Goal: Transaction & Acquisition: Book appointment/travel/reservation

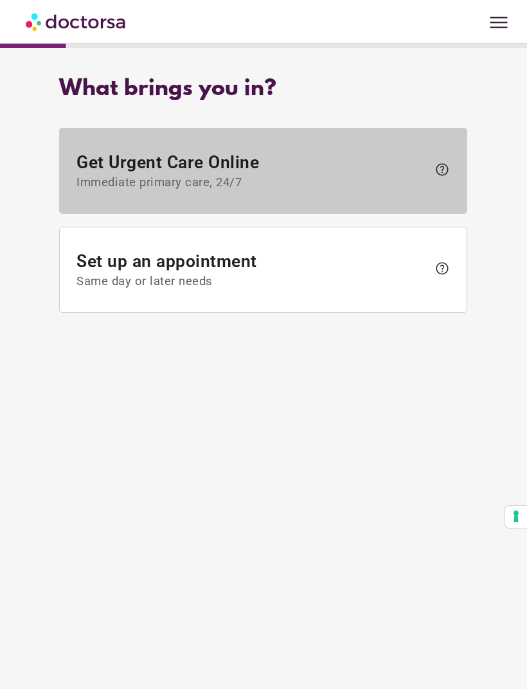
click at [446, 170] on span "help" at bounding box center [441, 169] width 15 height 15
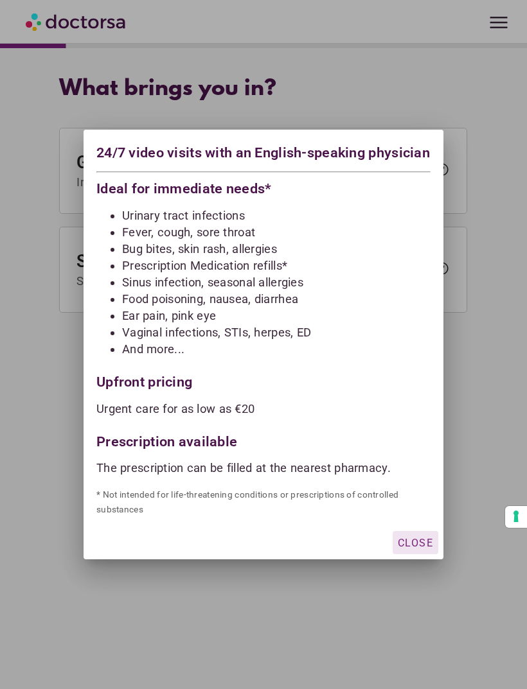
click at [422, 544] on div "button" at bounding box center [415, 542] width 46 height 23
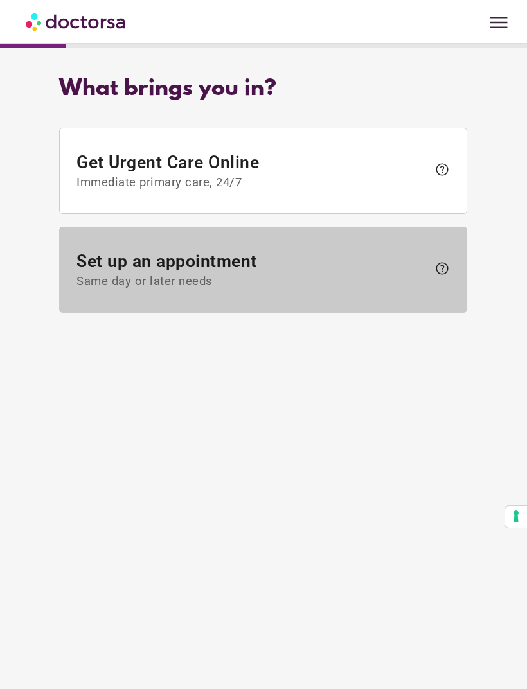
click at [409, 274] on span "Set up an appointment Same day or later needs" at bounding box center [252, 270] width 351 height 37
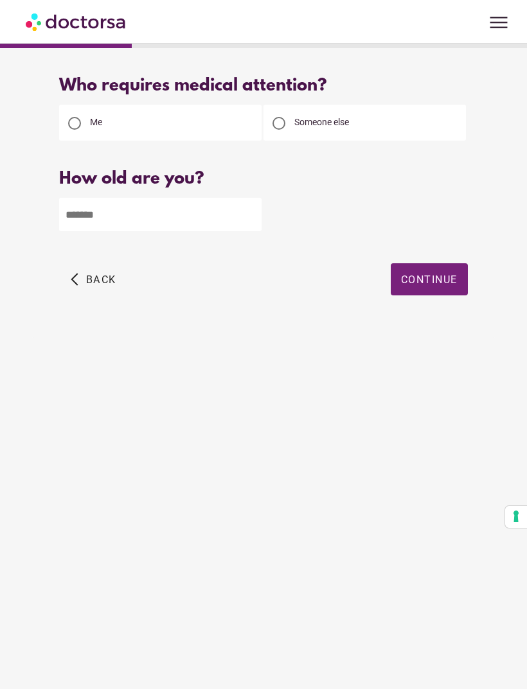
click at [84, 290] on span "button" at bounding box center [94, 279] width 56 height 32
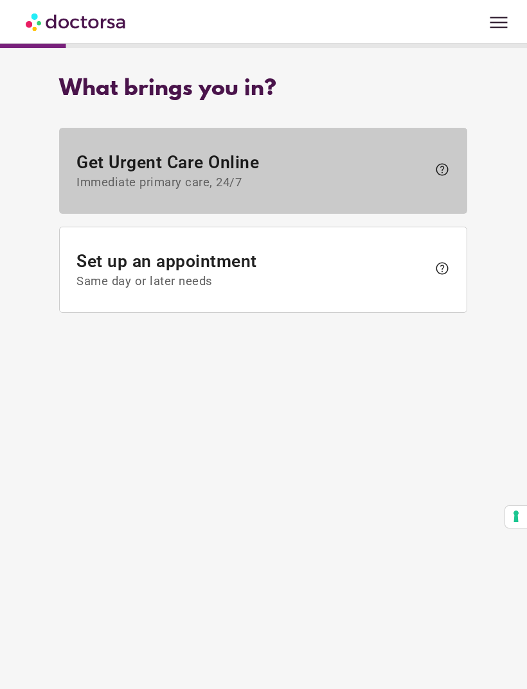
click at [439, 170] on span "help" at bounding box center [441, 169] width 15 height 15
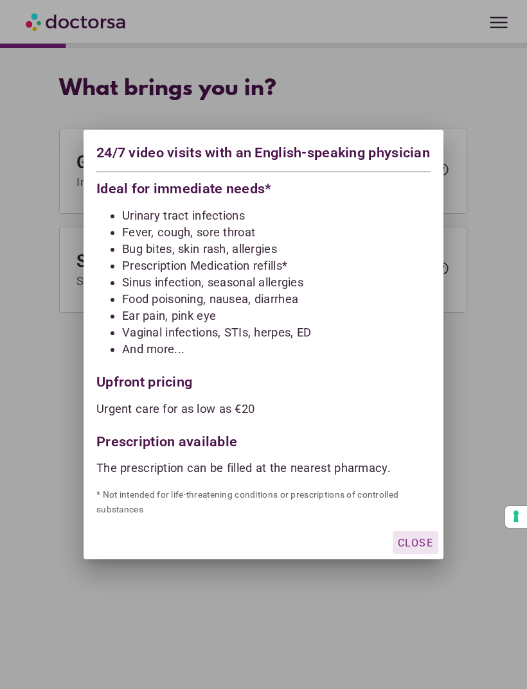
click at [428, 541] on div "button" at bounding box center [415, 542] width 46 height 23
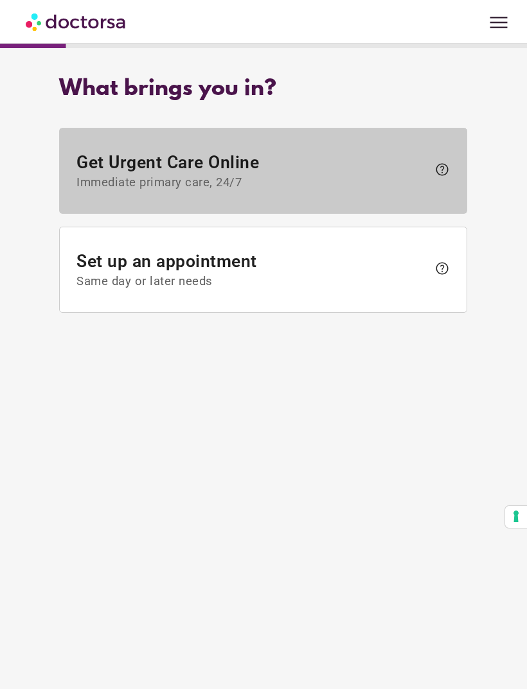
click at [141, 170] on span "Get Urgent Care Online Immediate primary care, 24/7" at bounding box center [252, 170] width 351 height 37
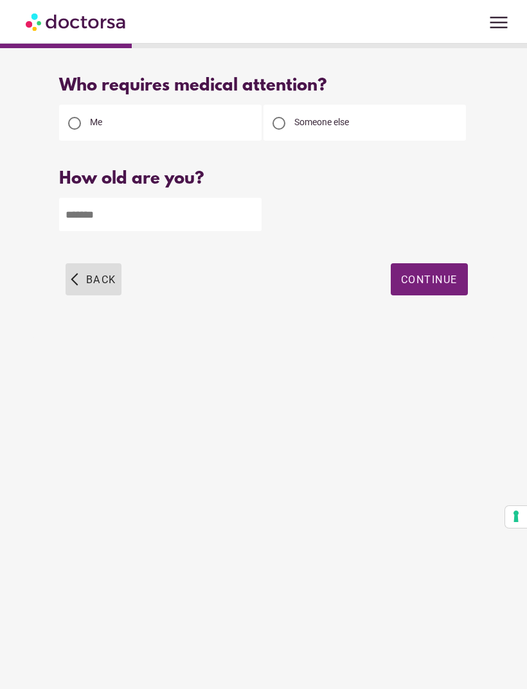
click at [87, 288] on span "button" at bounding box center [94, 279] width 56 height 32
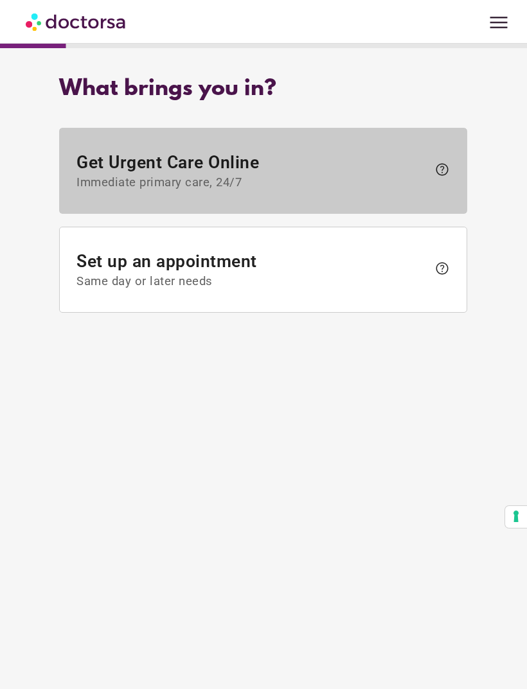
click at [104, 186] on span "Immediate primary care, 24/7" at bounding box center [252, 182] width 351 height 14
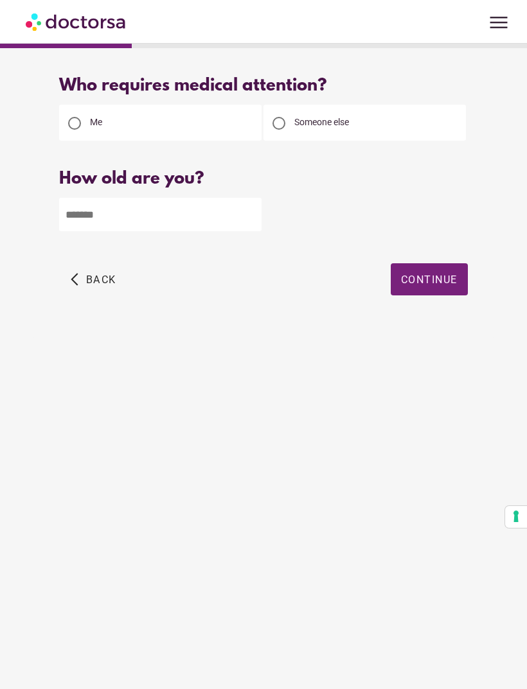
click at [430, 114] on div "Someone else" at bounding box center [364, 123] width 202 height 36
click at [427, 118] on div "Someone else" at bounding box center [364, 123] width 202 height 36
click at [286, 123] on div at bounding box center [279, 123] width 26 height 26
click at [79, 215] on input "number" at bounding box center [160, 214] width 202 height 33
type input "*"
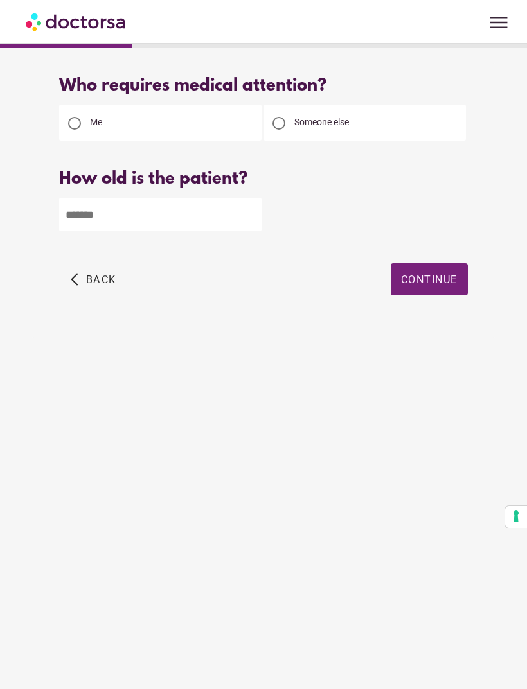
type input "**"
click at [424, 279] on span "Continue" at bounding box center [429, 280] width 57 height 12
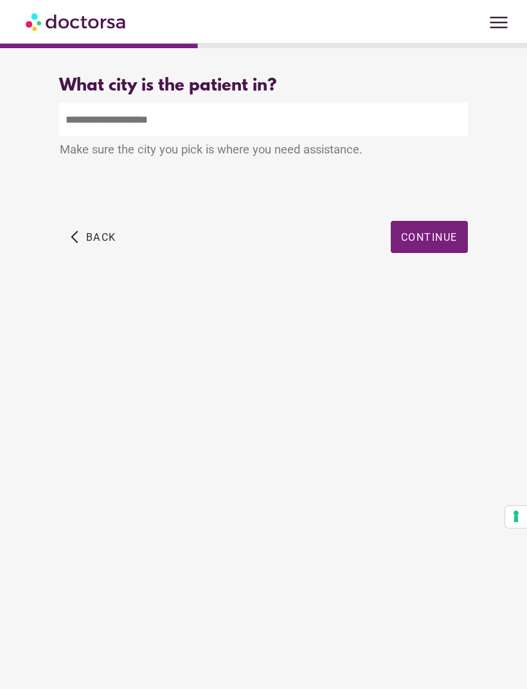
click at [421, 121] on input "text" at bounding box center [263, 119] width 408 height 33
type input "*"
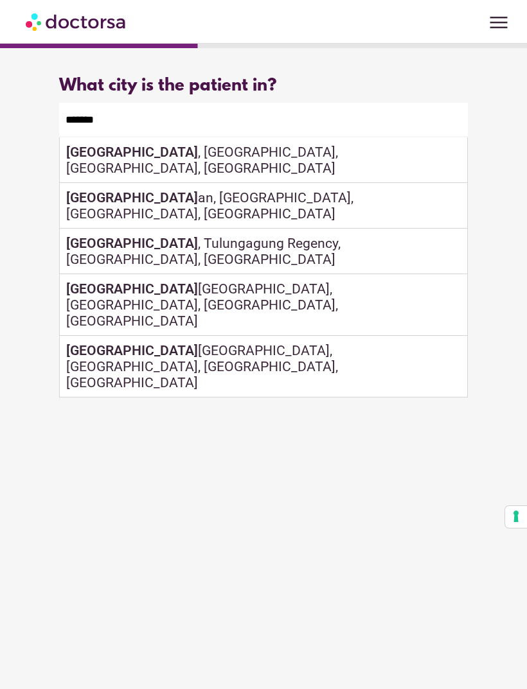
click at [322, 159] on div "[GEOGRAPHIC_DATA] , [GEOGRAPHIC_DATA], [GEOGRAPHIC_DATA], [GEOGRAPHIC_DATA]" at bounding box center [263, 160] width 407 height 46
type input "**********"
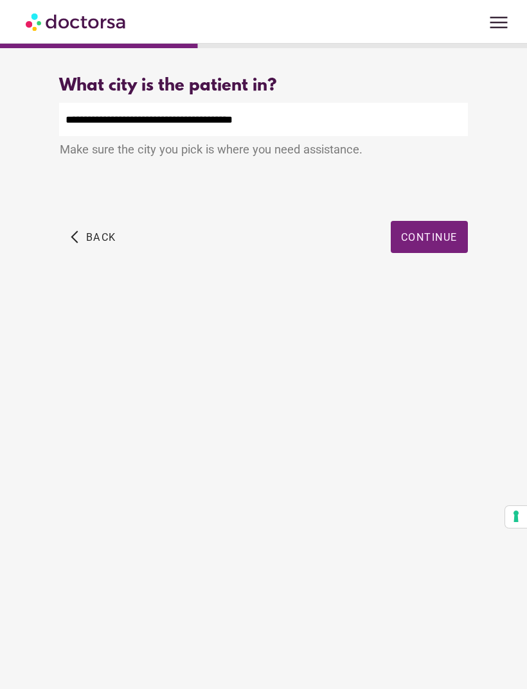
click at [426, 241] on span "Continue" at bounding box center [429, 237] width 57 height 12
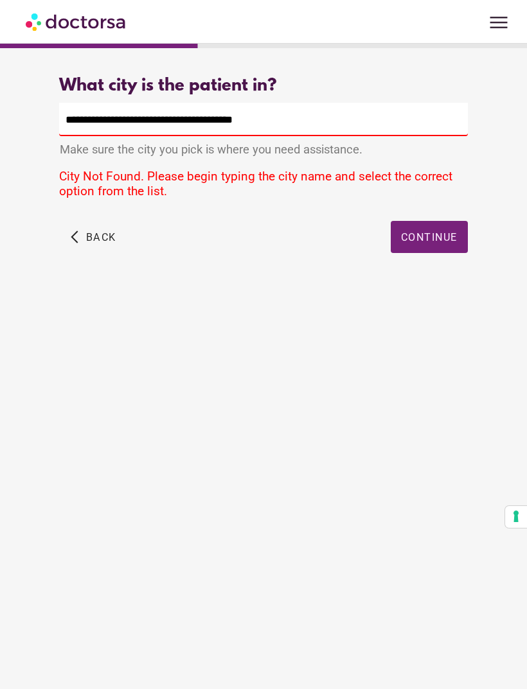
click at [437, 240] on span "Continue" at bounding box center [429, 237] width 57 height 12
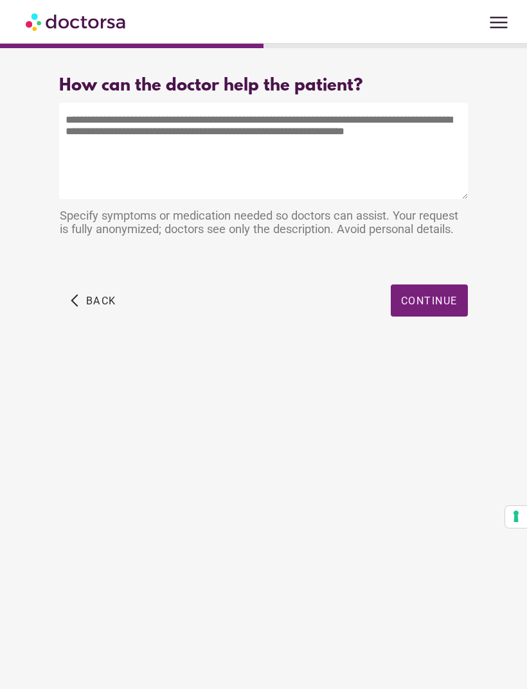
click at [401, 146] on textarea at bounding box center [263, 151] width 408 height 96
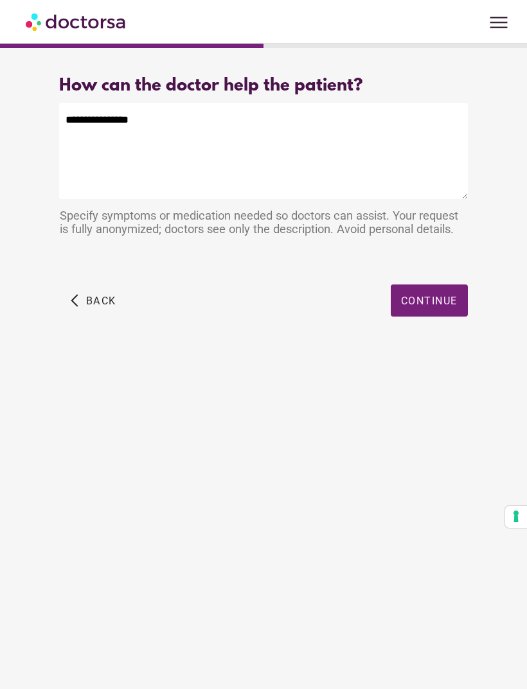
type textarea "**********"
click at [441, 306] on span "Continue" at bounding box center [429, 301] width 57 height 12
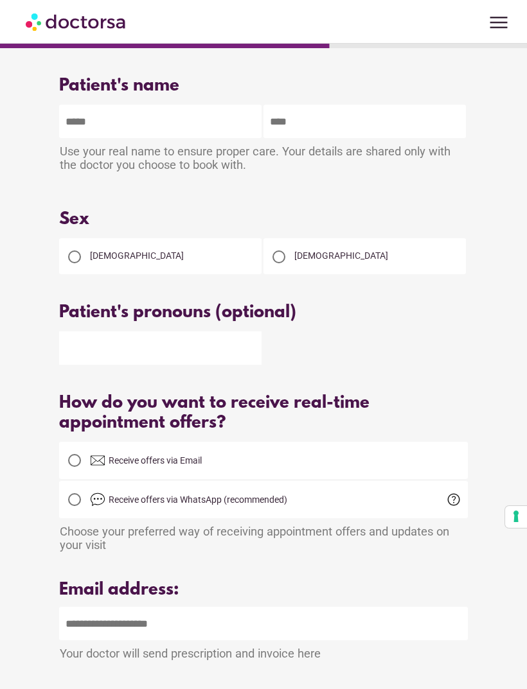
click at [222, 118] on input "text" at bounding box center [160, 121] width 202 height 33
type input "*"
type input "*********"
click at [381, 148] on div "Use your real name to ensure proper care. Your details are shared only with the…" at bounding box center [263, 159] width 408 height 43
click at [416, 124] on input "text" at bounding box center [364, 121] width 202 height 33
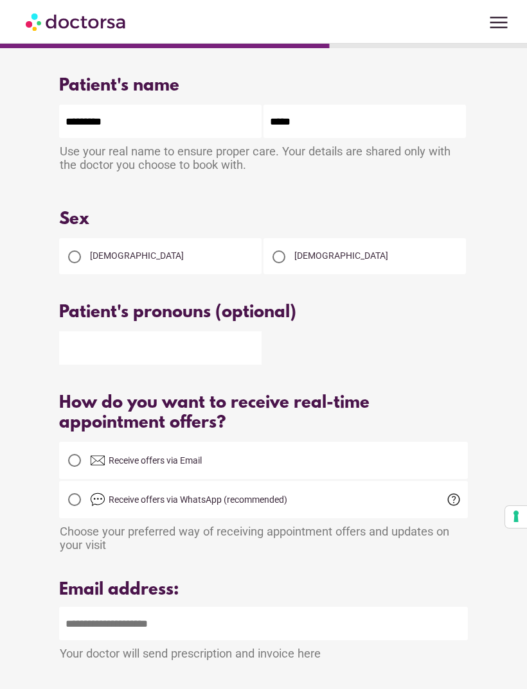
type input "****"
click at [333, 272] on div "[DEMOGRAPHIC_DATA]" at bounding box center [364, 256] width 202 height 36
click at [290, 260] on div at bounding box center [279, 257] width 26 height 26
click at [330, 467] on span "Receive offers via Email" at bounding box center [248, 460] width 316 height 15
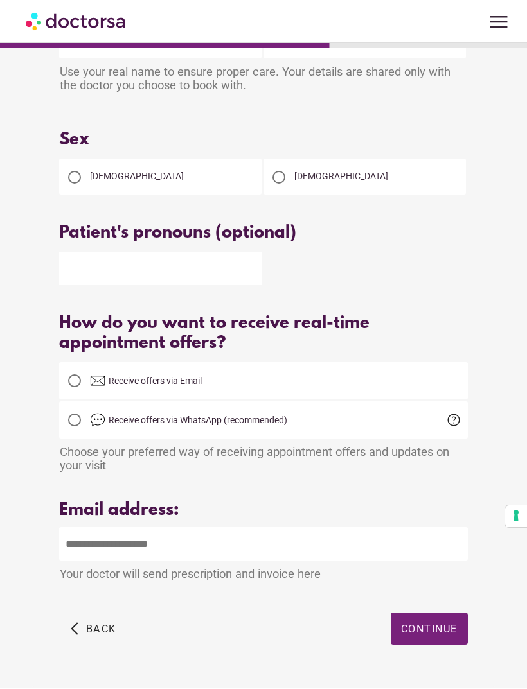
click at [418, 561] on input "email" at bounding box center [263, 544] width 408 height 33
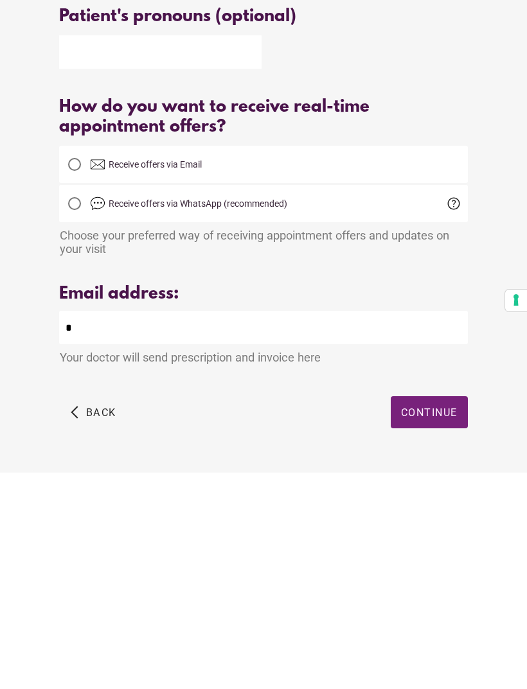
scroll to position [122, 0]
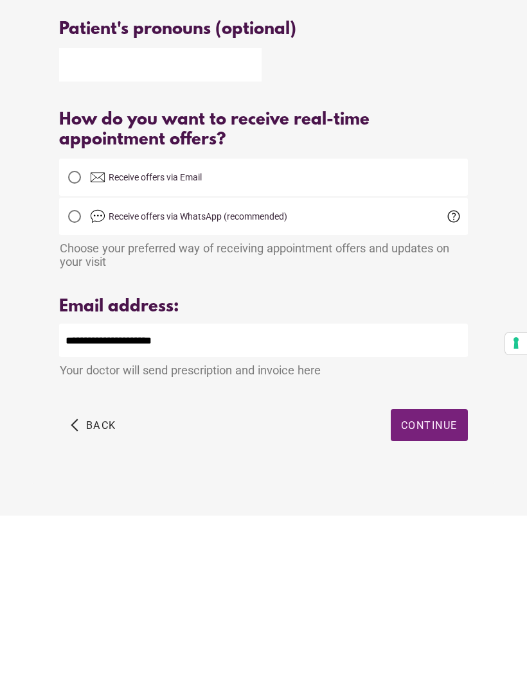
type input "**********"
click at [457, 583] on span "button" at bounding box center [429, 599] width 77 height 32
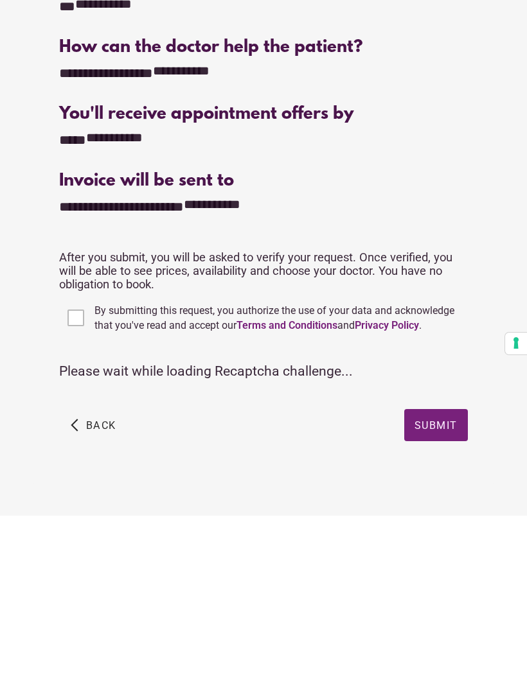
scroll to position [0, 0]
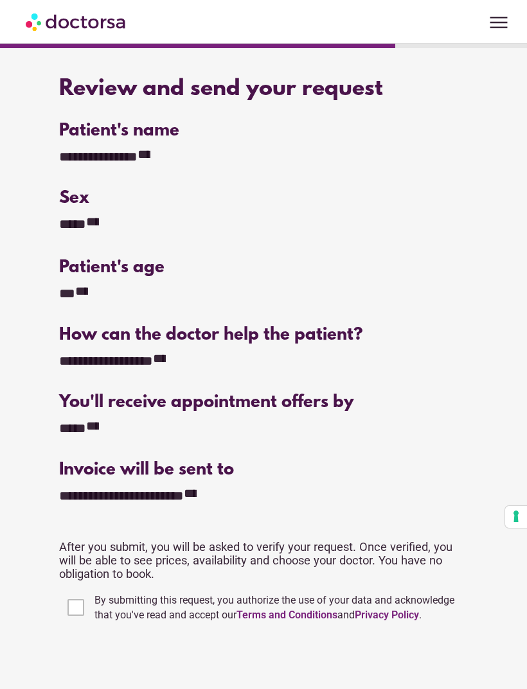
click at [70, 629] on div "**********" at bounding box center [263, 418] width 462 height 710
